Goal: Task Accomplishment & Management: Manage account settings

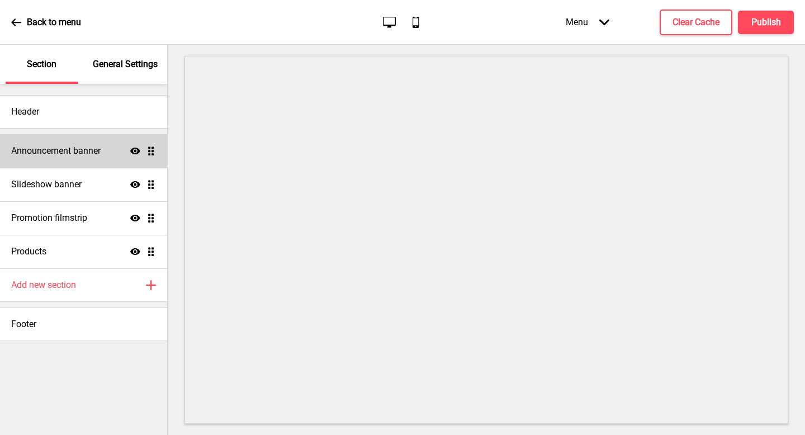
click at [93, 152] on h4 "Announcement banner" at bounding box center [55, 151] width 89 height 12
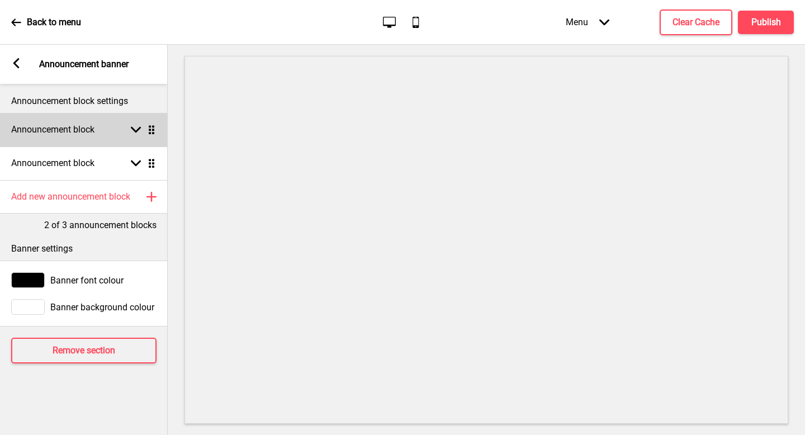
click at [85, 136] on div "Announcement block Arrow down Drag" at bounding box center [84, 130] width 168 height 34
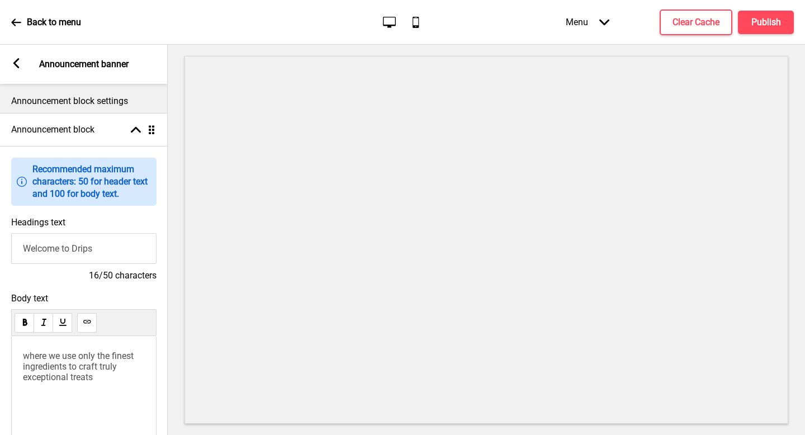
scroll to position [104, 0]
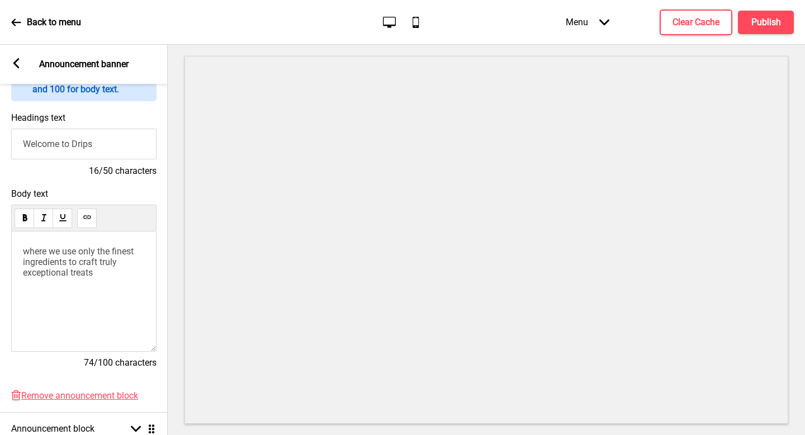
click at [114, 275] on p "where we use only the finest ingredients to craft truly exceptional treats" at bounding box center [84, 262] width 122 height 32
click at [16, 65] on icon at bounding box center [16, 63] width 6 height 10
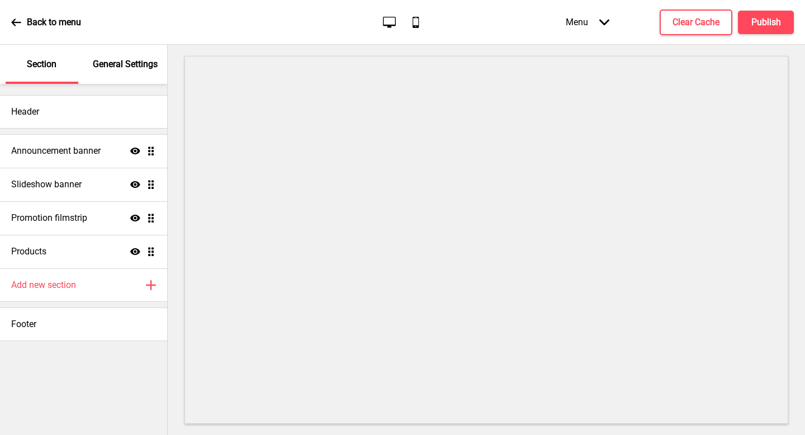
click at [26, 27] on div "Back to menu" at bounding box center [46, 22] width 70 height 30
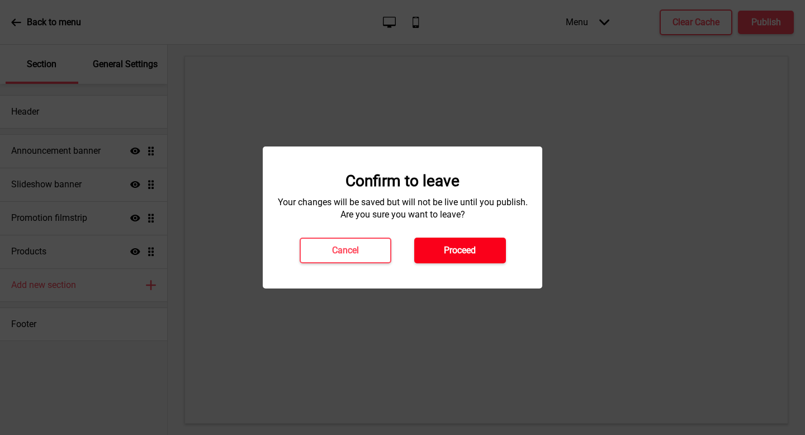
click at [461, 257] on button "Proceed" at bounding box center [460, 250] width 92 height 26
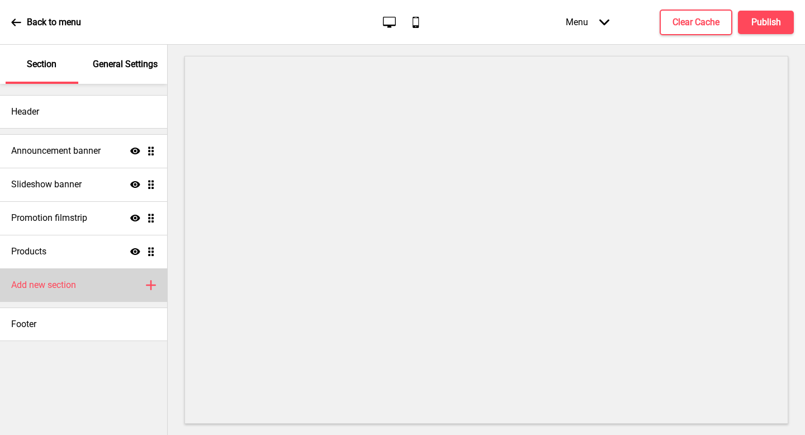
click at [82, 282] on div "Add new section Plus" at bounding box center [83, 285] width 167 height 34
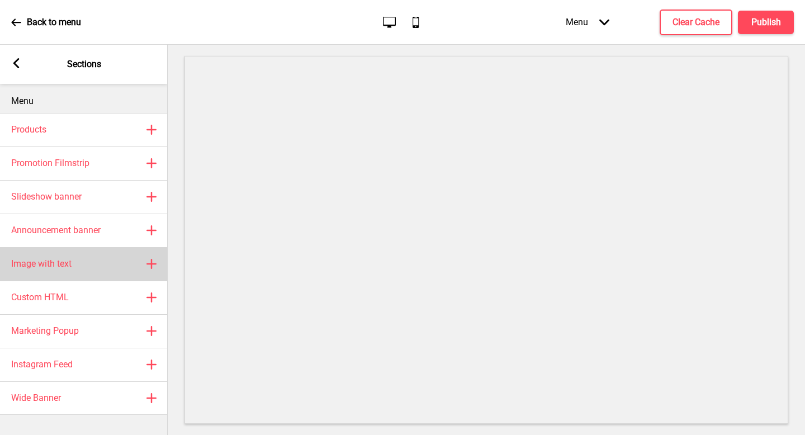
click at [85, 262] on div "Image with text Plus" at bounding box center [84, 264] width 168 height 34
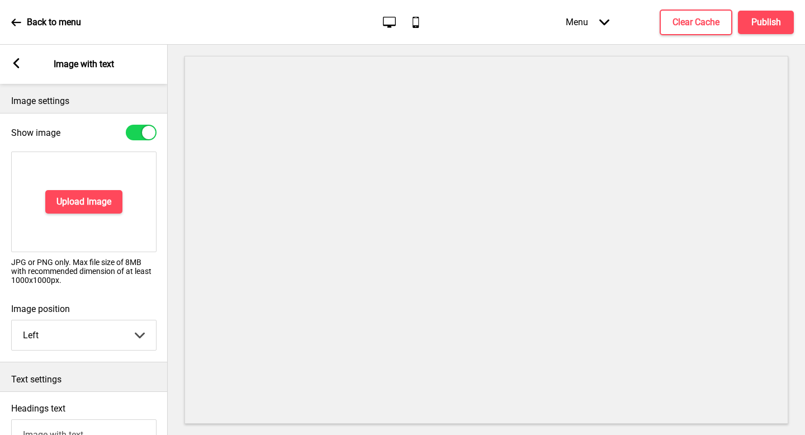
click at [18, 65] on rect at bounding box center [16, 63] width 10 height 10
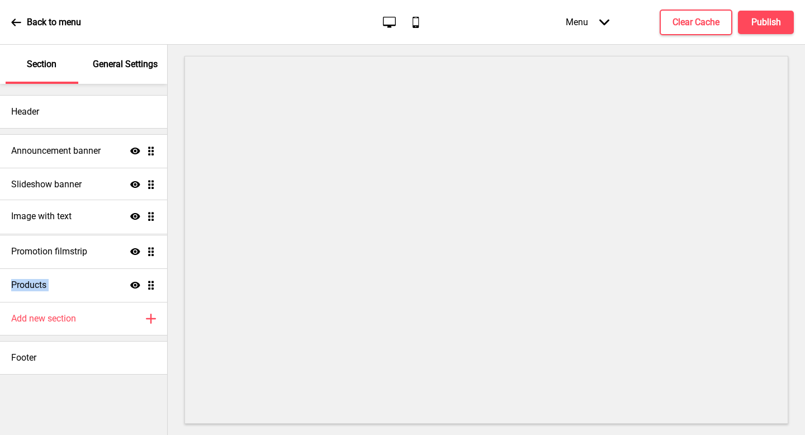
drag, startPoint x: 154, startPoint y: 287, endPoint x: 146, endPoint y: 218, distance: 69.1
click at [146, 218] on ul "Announcement banner Show Drag Slideshow banner Show Drag Promotion filmstrip Sh…" at bounding box center [83, 218] width 167 height 168
click at [181, 237] on div at bounding box center [486, 240] width 637 height 390
click at [14, 28] on div "Back to menu" at bounding box center [46, 22] width 70 height 30
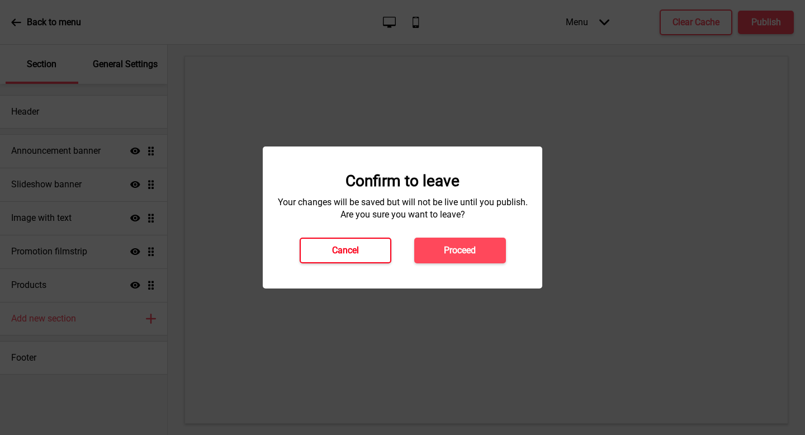
click at [360, 263] on button "Cancel" at bounding box center [346, 250] width 92 height 26
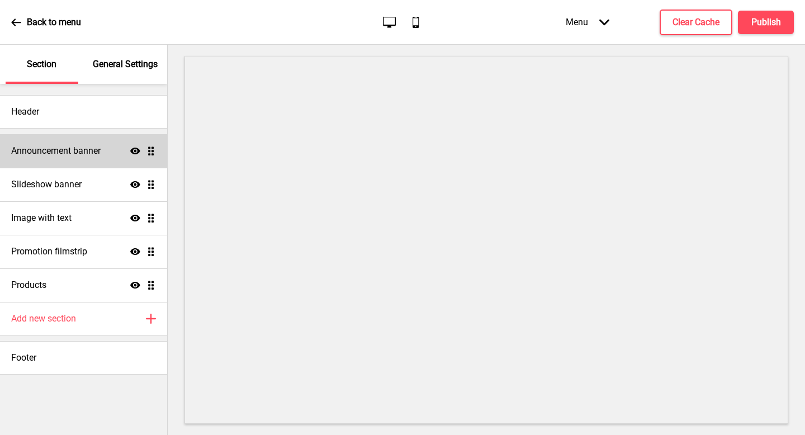
click at [134, 151] on icon "Show" at bounding box center [135, 151] width 10 height 10
click at [134, 153] on icon "Hide" at bounding box center [135, 151] width 10 height 10
click at [778, 18] on h4 "Publish" at bounding box center [766, 22] width 30 height 12
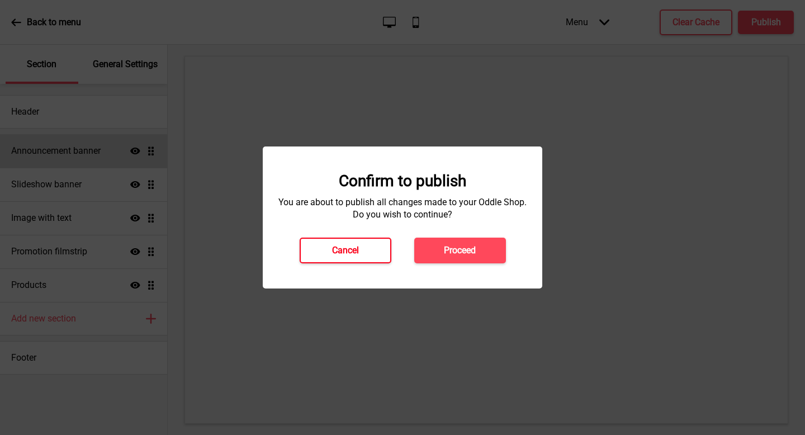
click at [354, 237] on button "Cancel" at bounding box center [346, 250] width 92 height 26
